Goal: Information Seeking & Learning: Learn about a topic

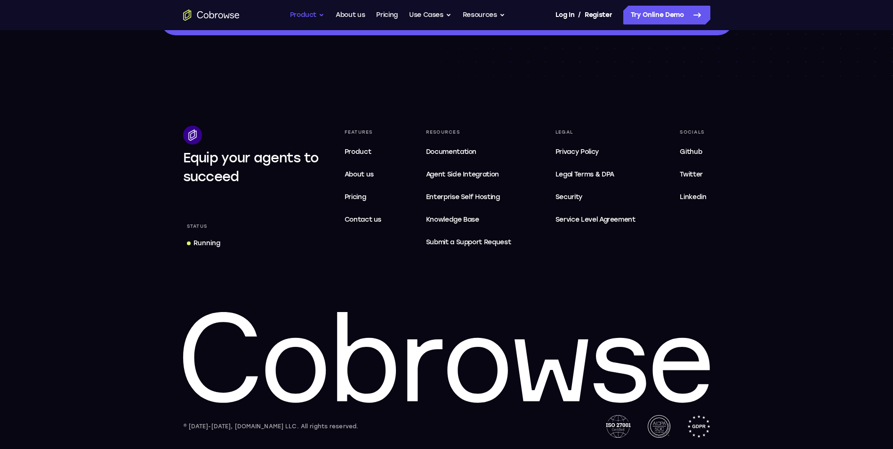
click at [296, 18] on button "Product" at bounding box center [307, 15] width 35 height 19
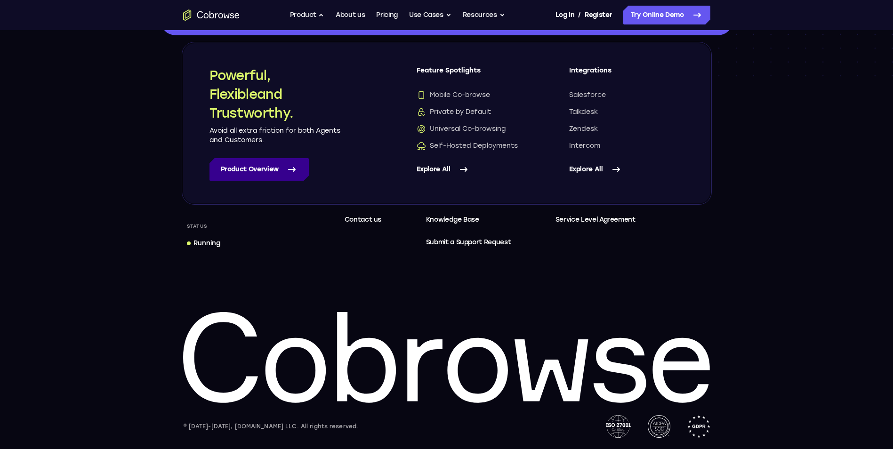
click at [249, 176] on link "Product Overview" at bounding box center [259, 169] width 99 height 23
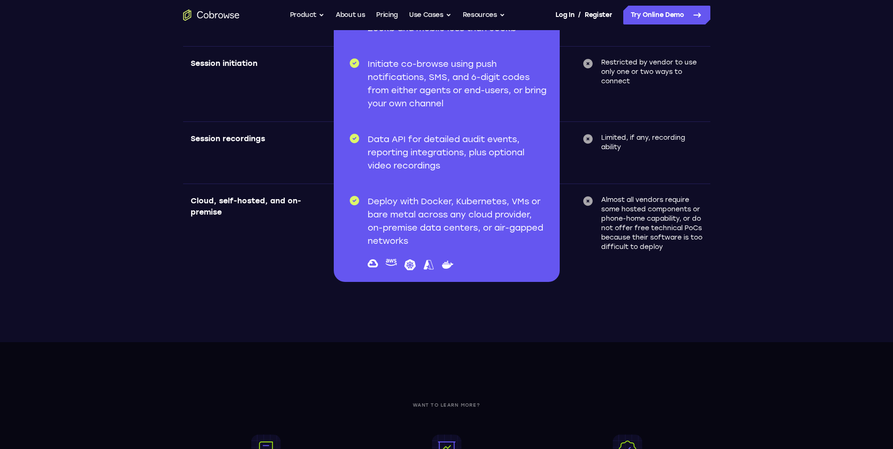
scroll to position [3697, 0]
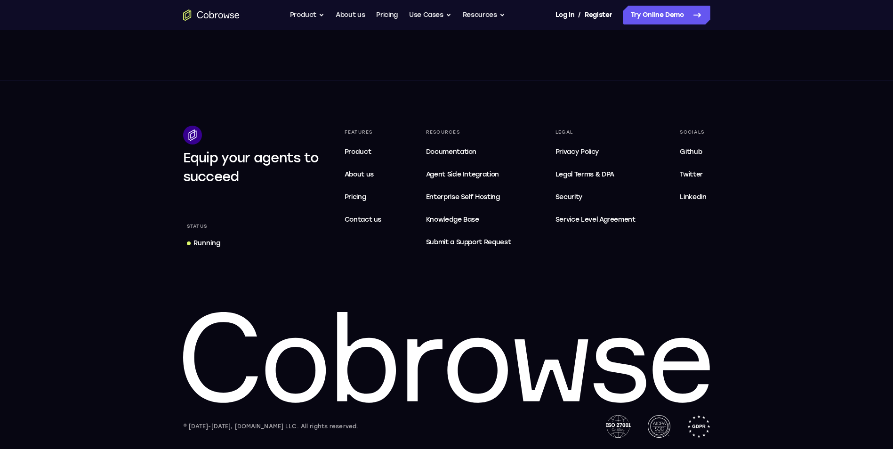
click at [235, 427] on div "© [DATE]-[DATE], [DOMAIN_NAME] LLC. All rights reserved." at bounding box center [271, 426] width 176 height 9
copy div "Cobrowse"
drag, startPoint x: 258, startPoint y: 427, endPoint x: 224, endPoint y: 426, distance: 34.4
click at [224, 426] on div "© [DATE]-[DATE], [DOMAIN_NAME] LLC. All rights reserved." at bounding box center [271, 426] width 176 height 9
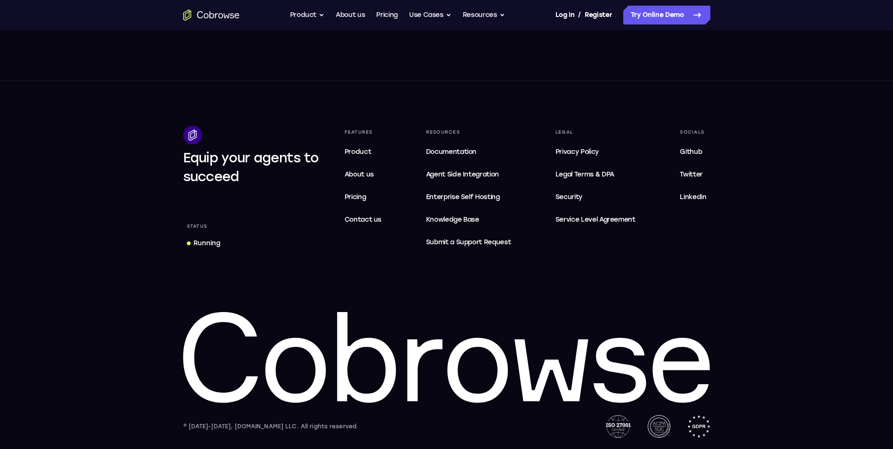
click at [122, 175] on footer "Equip your agents to succeed Status Running Features Product About us Pricing C…" at bounding box center [446, 265] width 893 height 369
click at [394, 14] on link "Pricing" at bounding box center [387, 15] width 22 height 19
click at [24, 83] on footer "Equip your agents to succeed Status Running Features Product About us Pricing C…" at bounding box center [446, 265] width 893 height 369
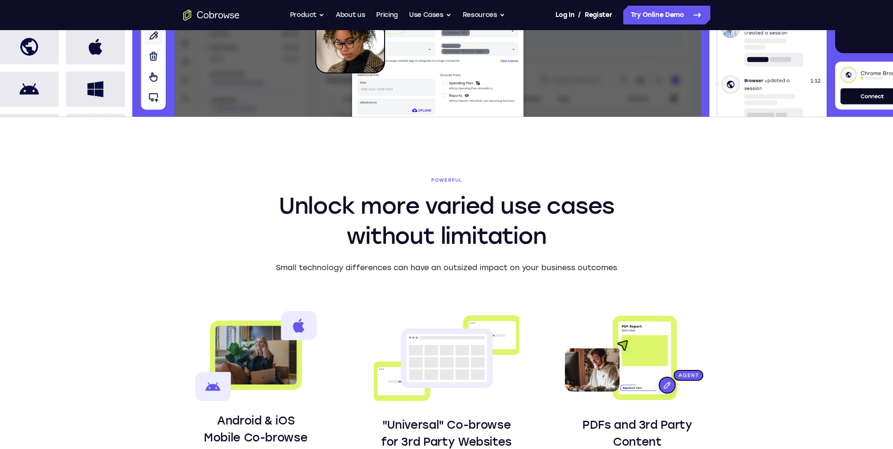
scroll to position [1036, 0]
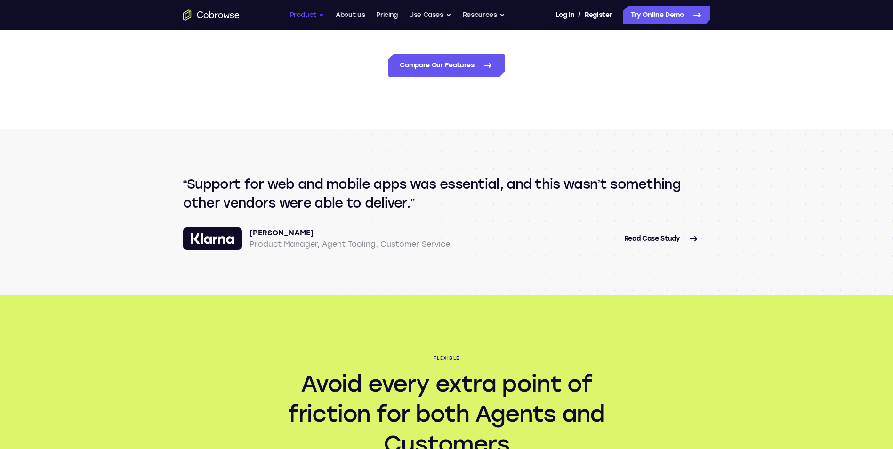
click at [297, 6] on nav "Go back Powerful, Flexible and Trustworthy. Avoid all extra friction for both A…" at bounding box center [446, 15] width 893 height 30
click at [298, 12] on button "Product" at bounding box center [307, 15] width 35 height 19
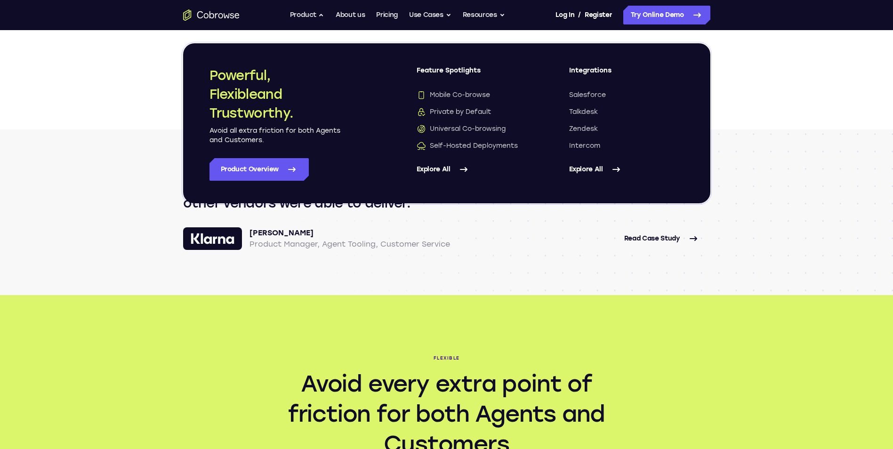
click at [481, 258] on section "Support for web and mobile apps was essential, and this wasn’t something other …" at bounding box center [447, 213] width 603 height 166
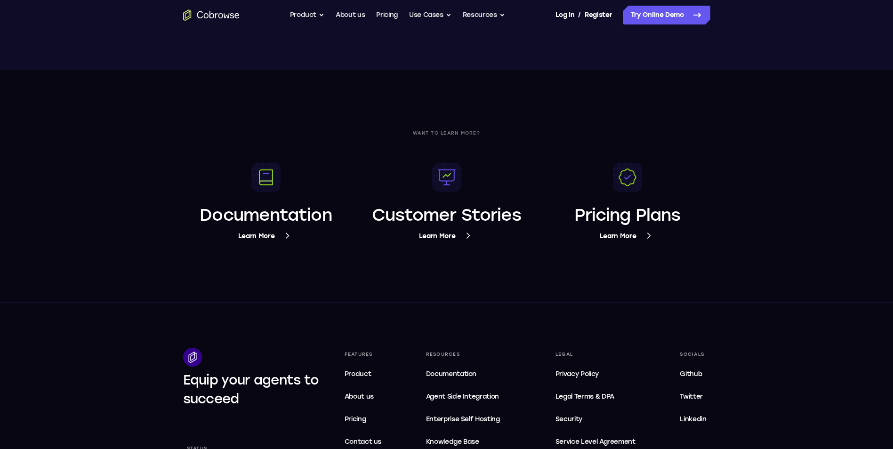
scroll to position [3697, 0]
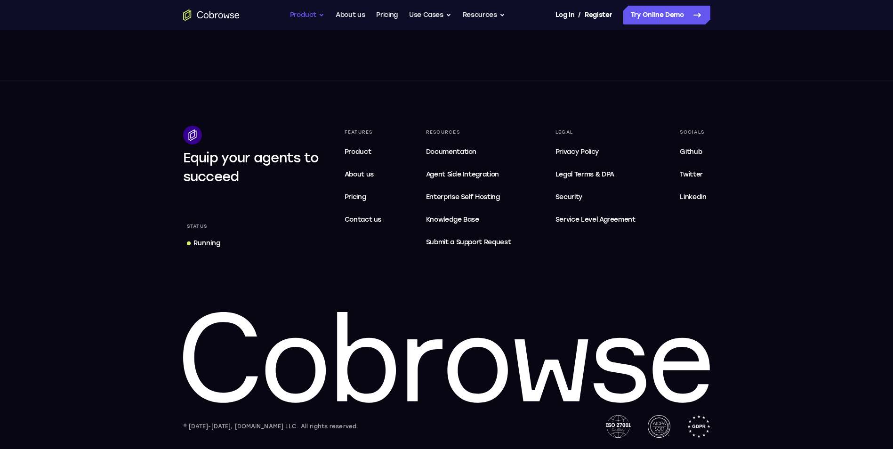
click at [313, 23] on button "Product" at bounding box center [307, 15] width 35 height 19
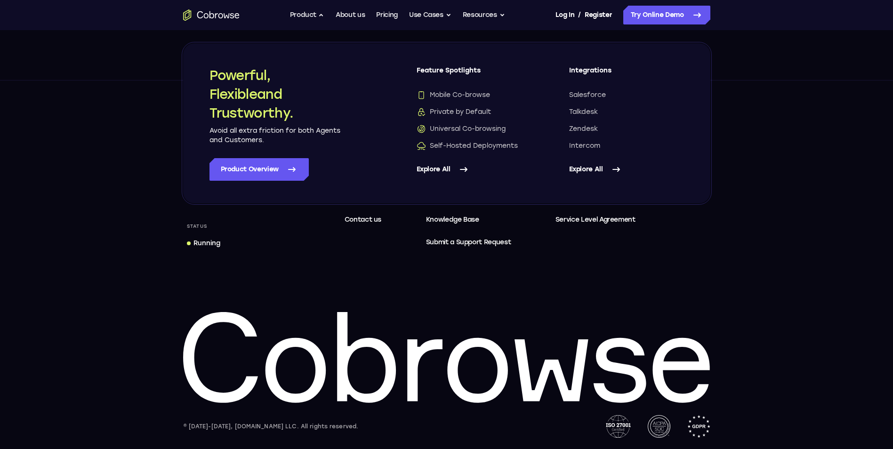
click at [459, 168] on icon at bounding box center [463, 169] width 11 height 11
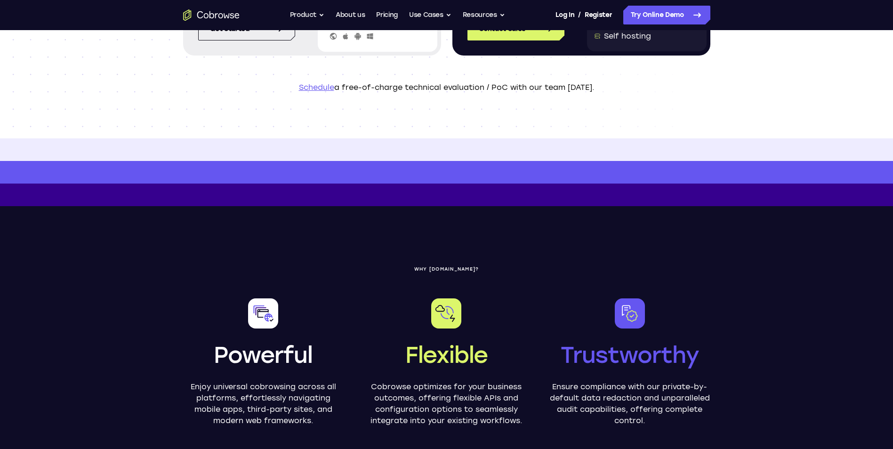
scroll to position [283, 0]
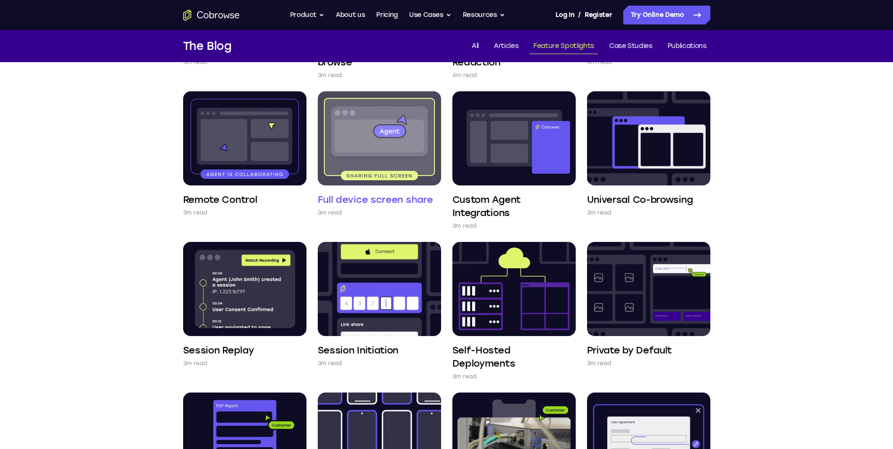
scroll to position [235, 0]
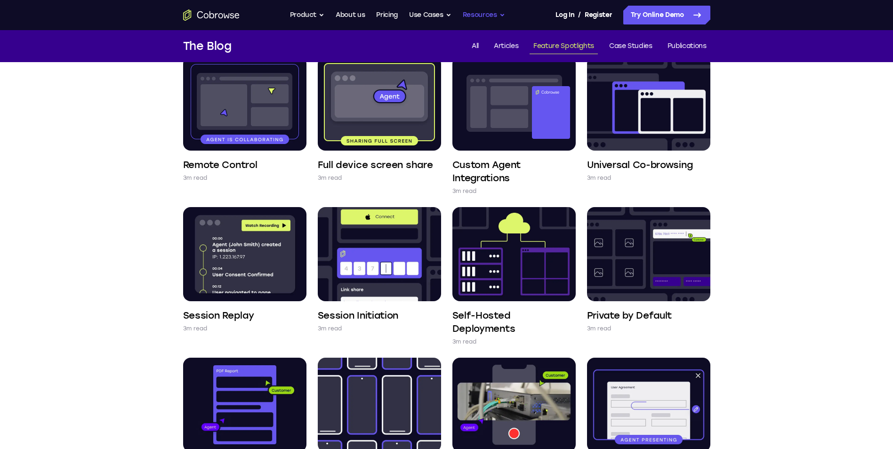
click at [501, 21] on button "Resources" at bounding box center [484, 15] width 42 height 19
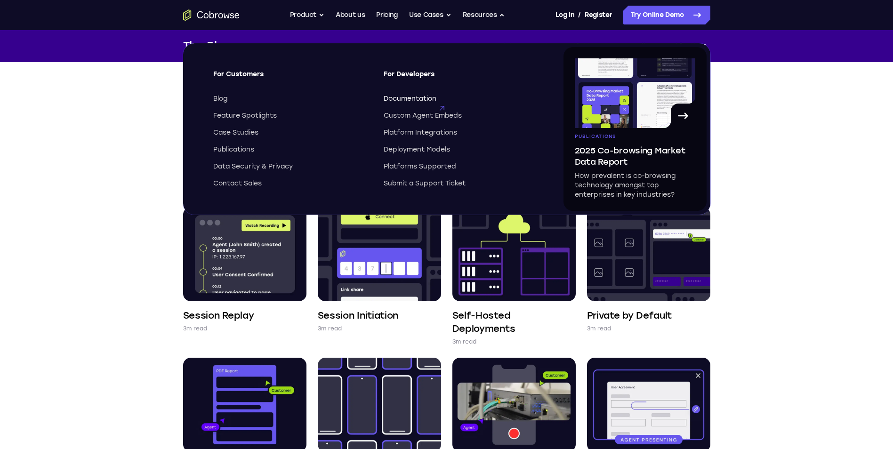
click at [411, 99] on span "Documentation" at bounding box center [410, 98] width 53 height 9
click at [382, 17] on link "Pricing" at bounding box center [387, 15] width 22 height 19
